Goal: Information Seeking & Learning: Learn about a topic

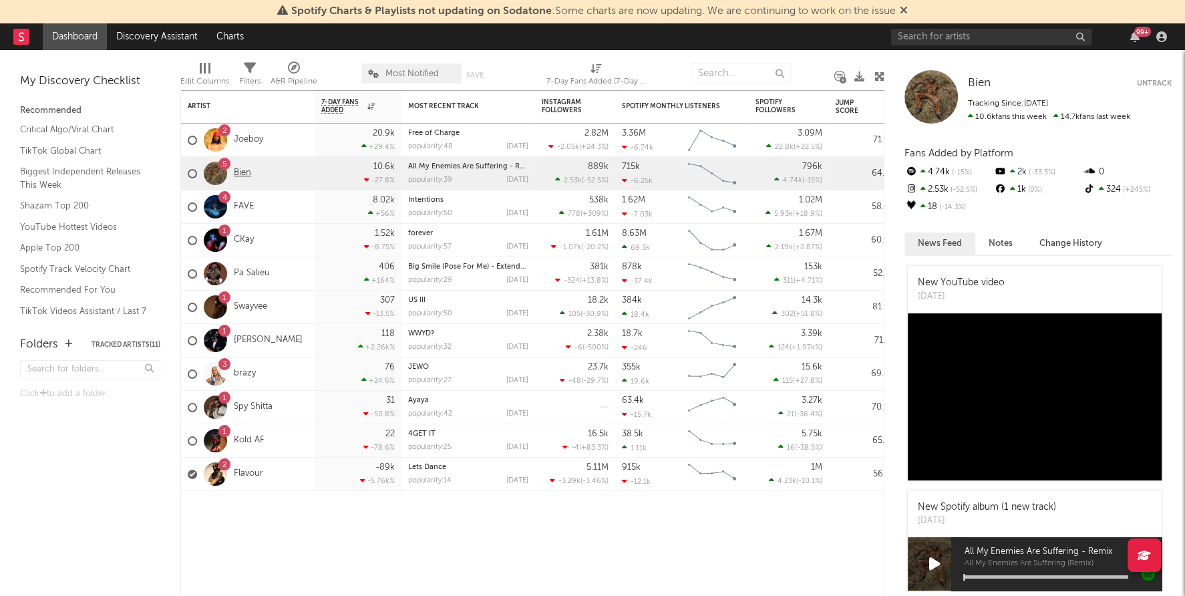
click at [244, 174] on link "Bien" at bounding box center [242, 173] width 17 height 11
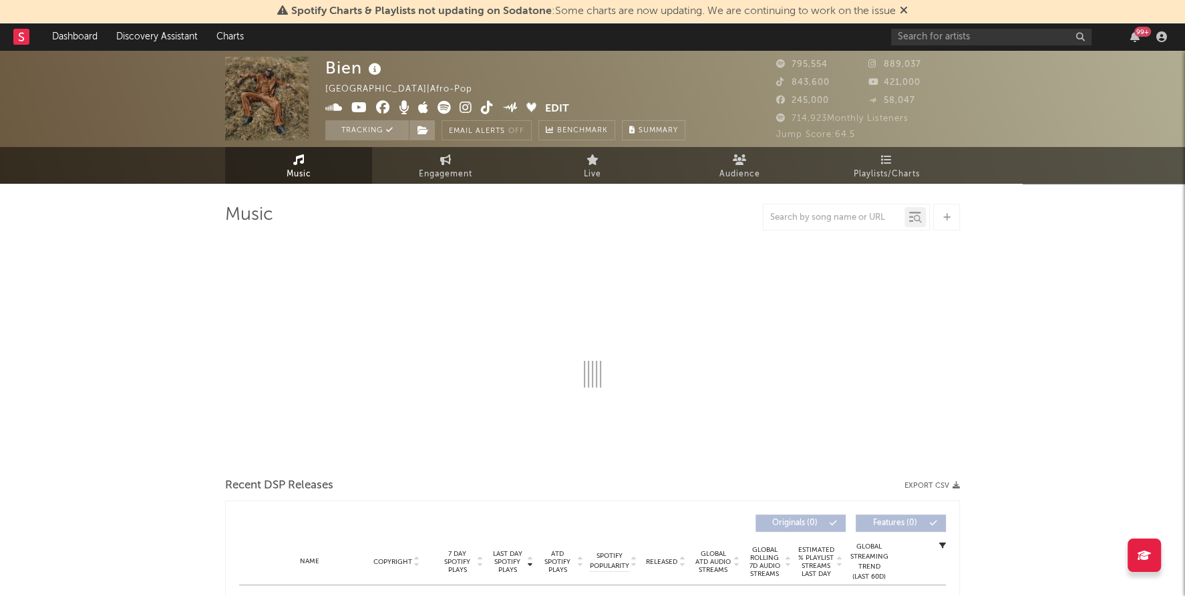
select select "6m"
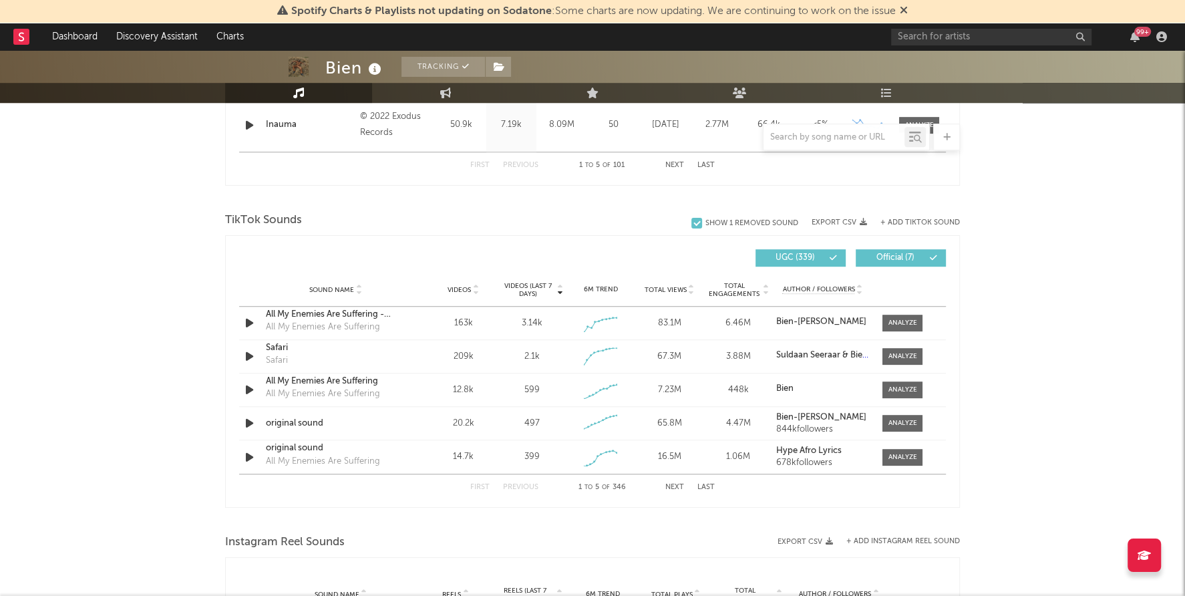
scroll to position [813, 0]
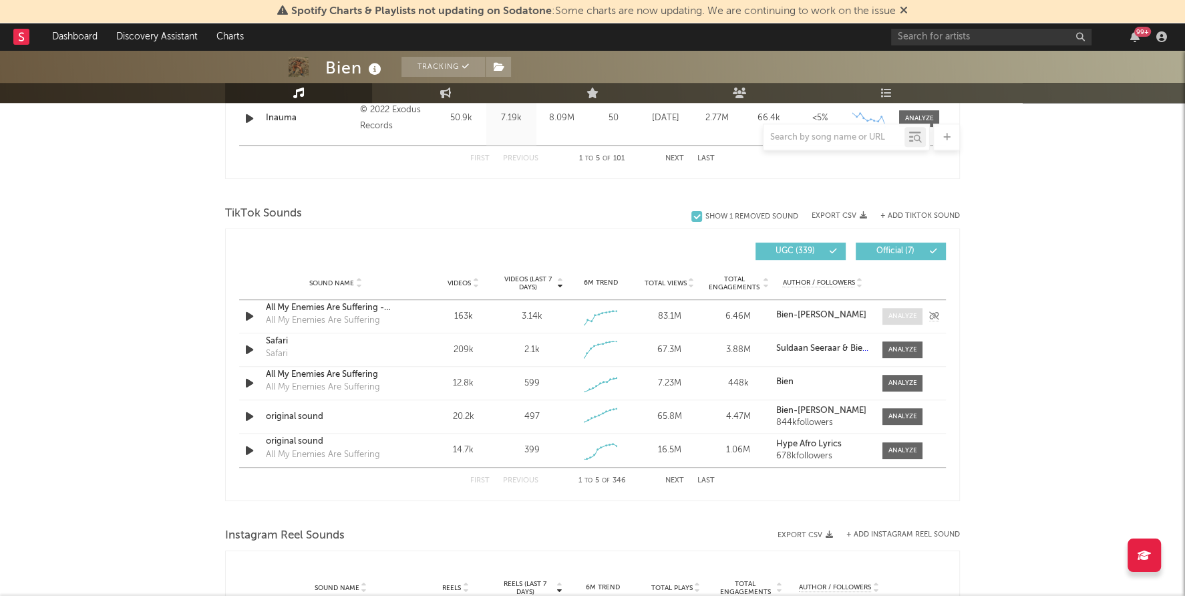
click at [904, 314] on div at bounding box center [902, 316] width 29 height 10
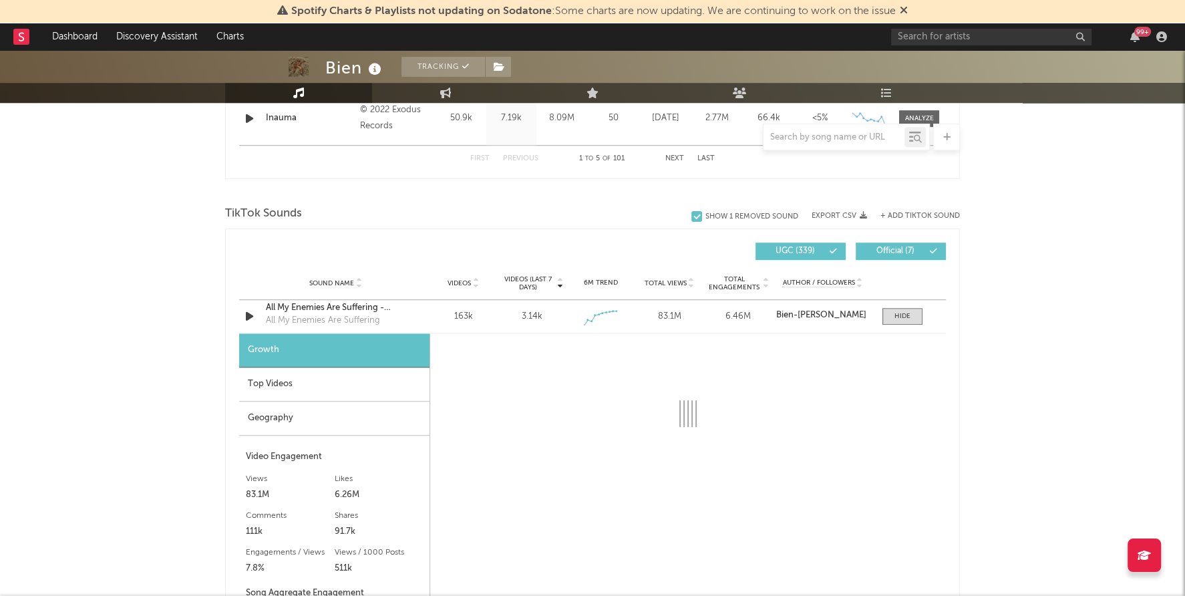
select select "1w"
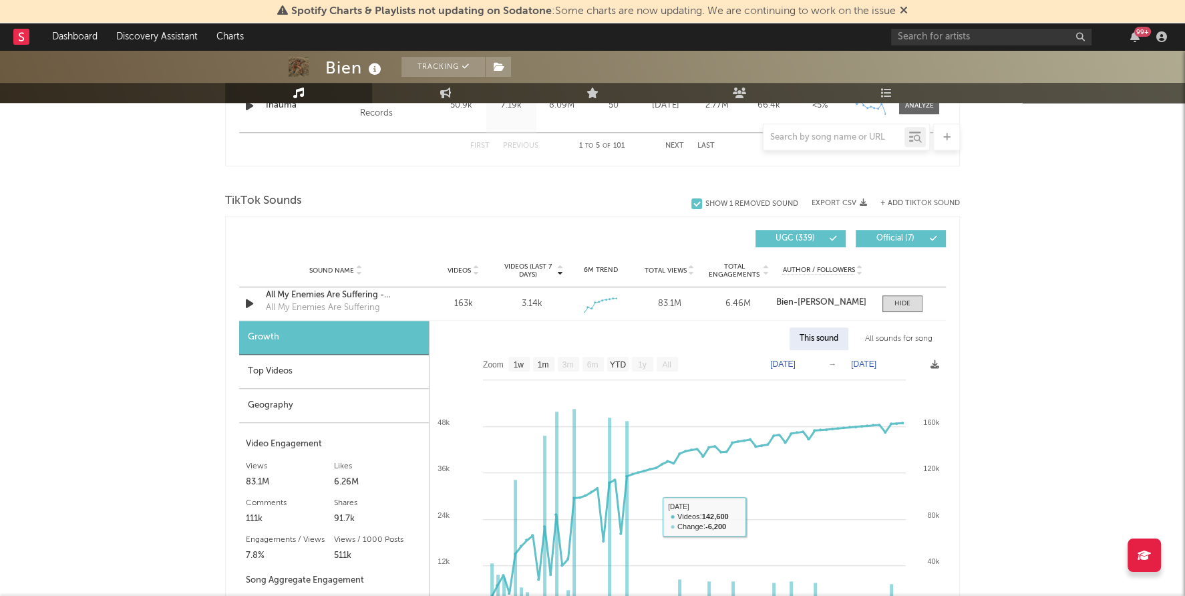
scroll to position [719, 0]
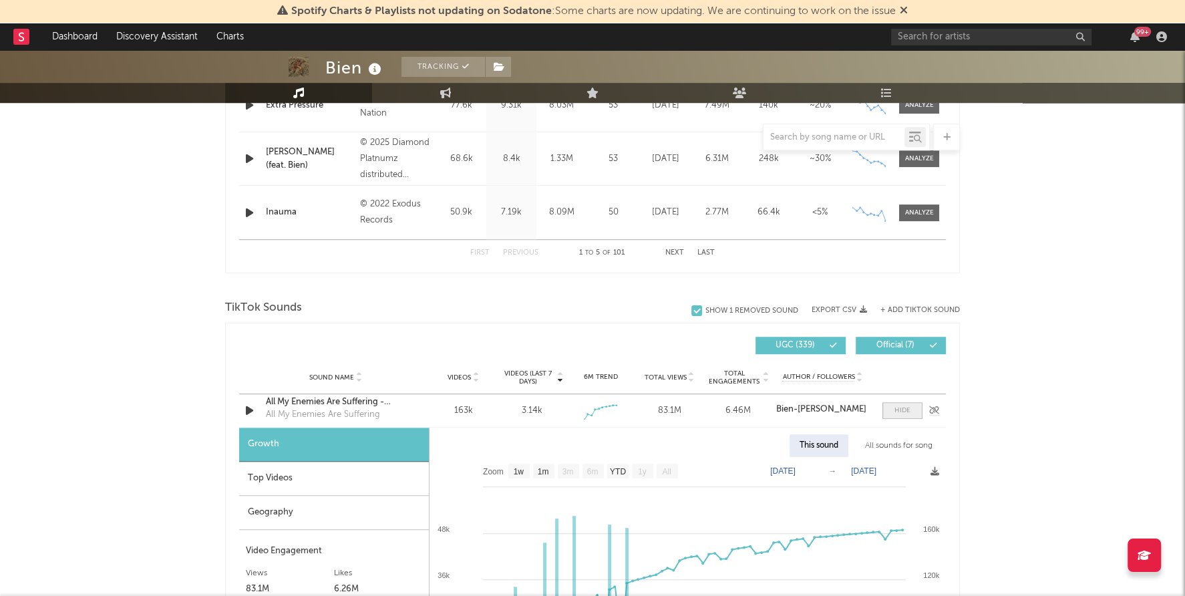
click at [905, 407] on div at bounding box center [902, 410] width 16 height 10
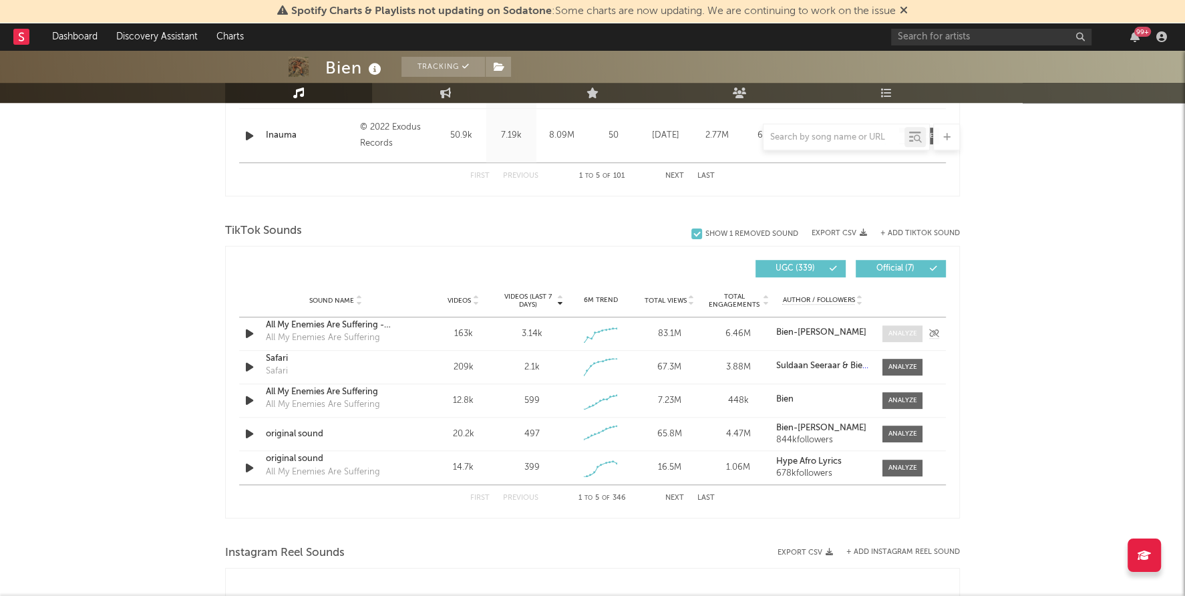
scroll to position [796, 0]
click at [908, 397] on div at bounding box center [902, 400] width 29 height 10
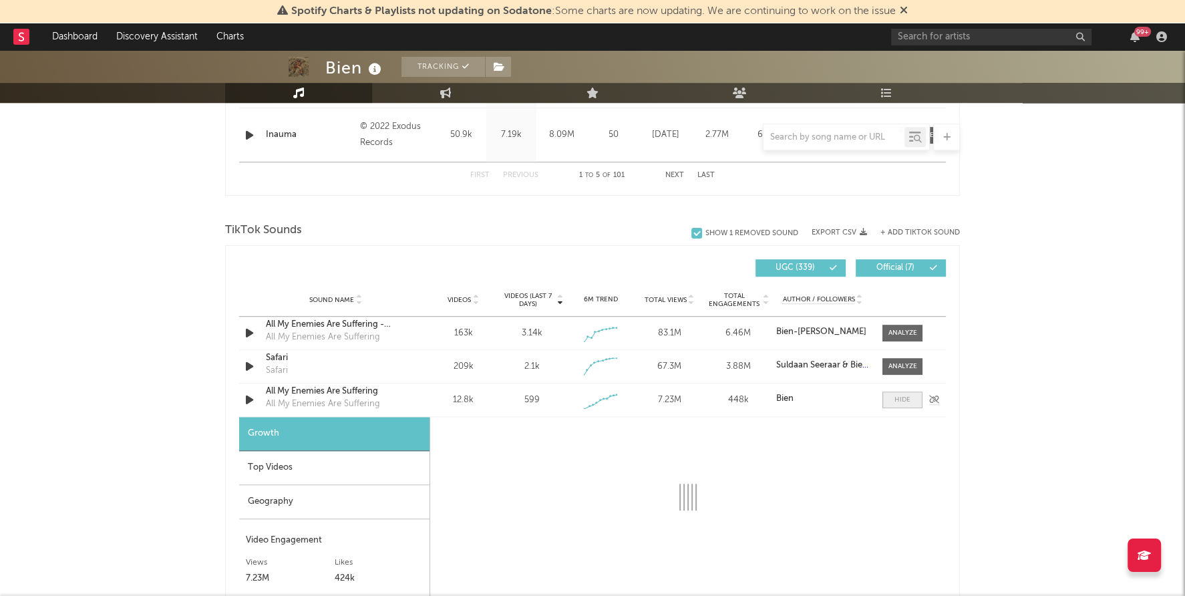
select select "1w"
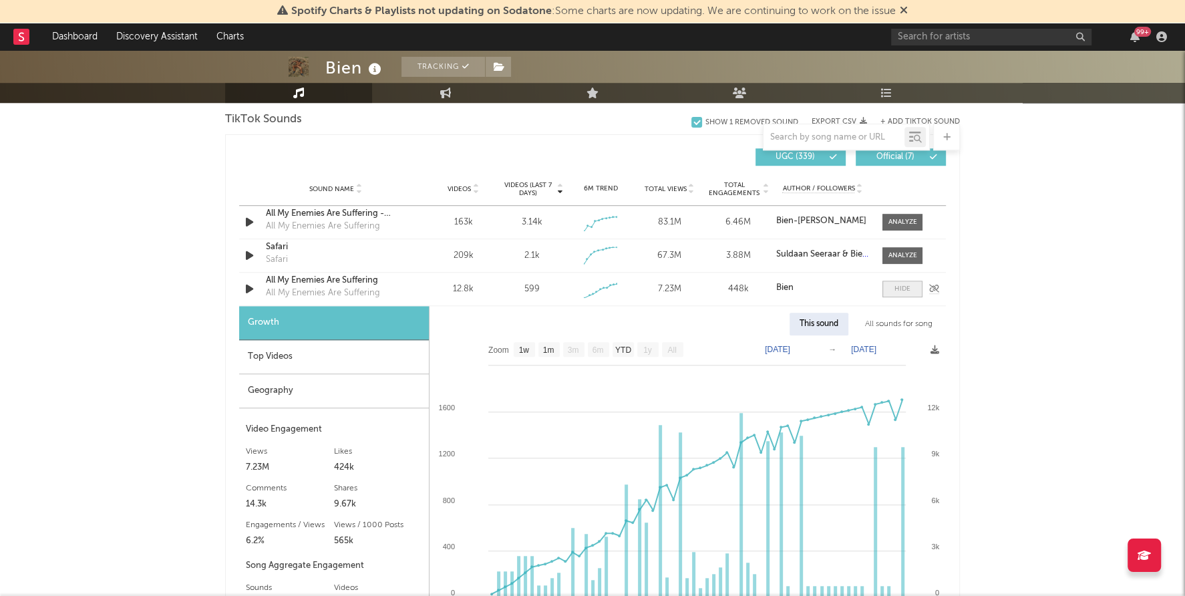
scroll to position [902, 0]
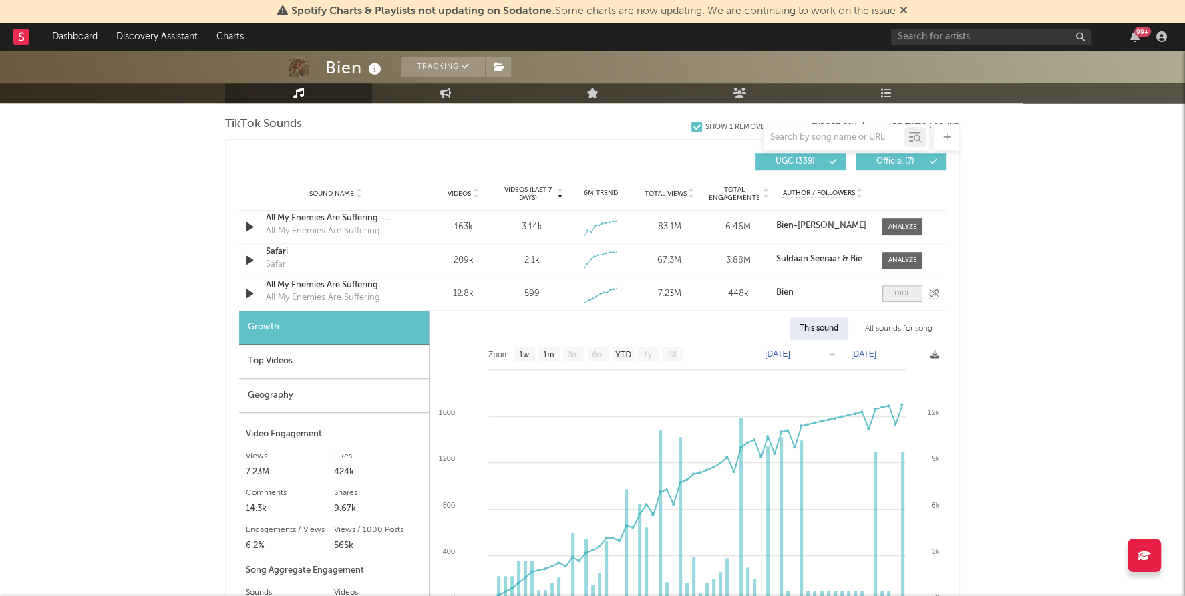
click at [904, 293] on div at bounding box center [902, 293] width 16 height 10
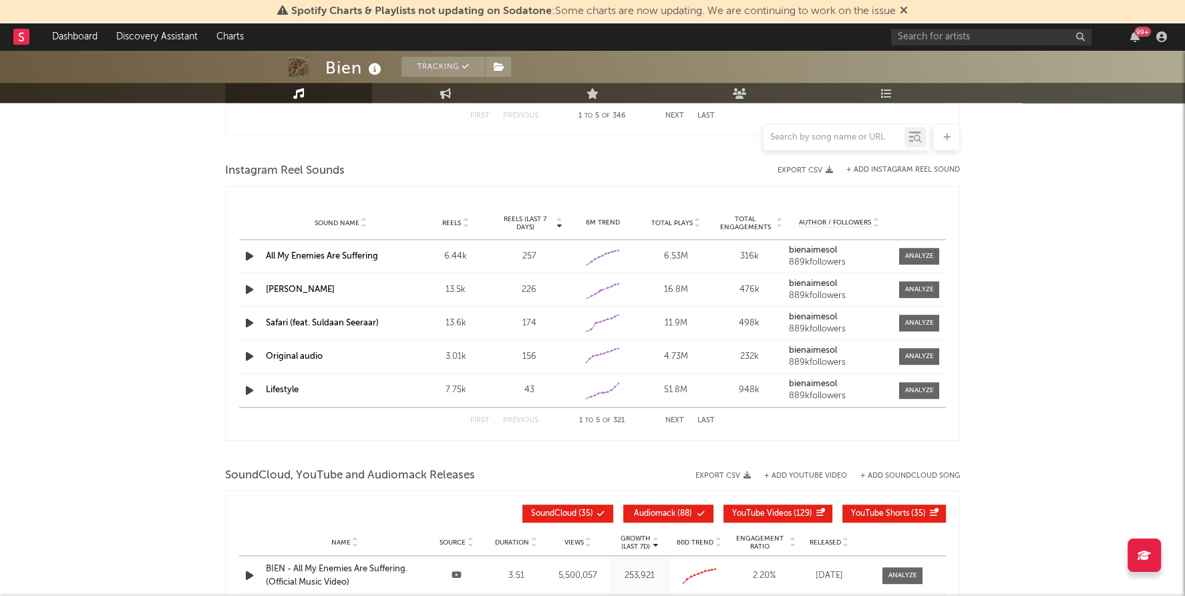
scroll to position [1178, 0]
